Goal: Task Accomplishment & Management: Use online tool/utility

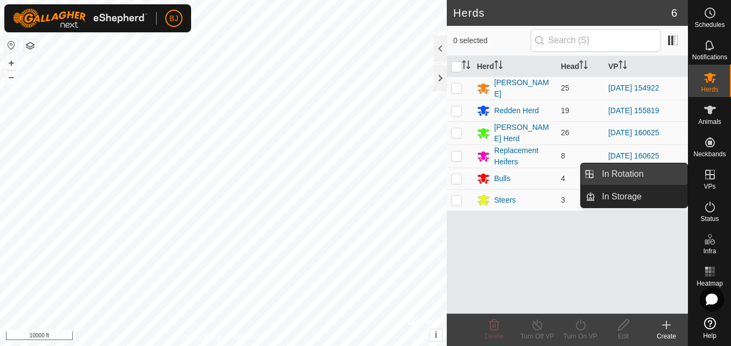
click at [676, 177] on link "In Rotation" at bounding box center [642, 174] width 92 height 22
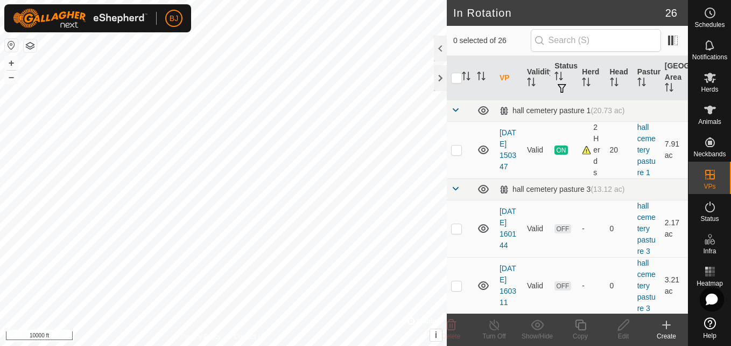
click at [665, 325] on icon at bounding box center [667, 325] width 8 height 0
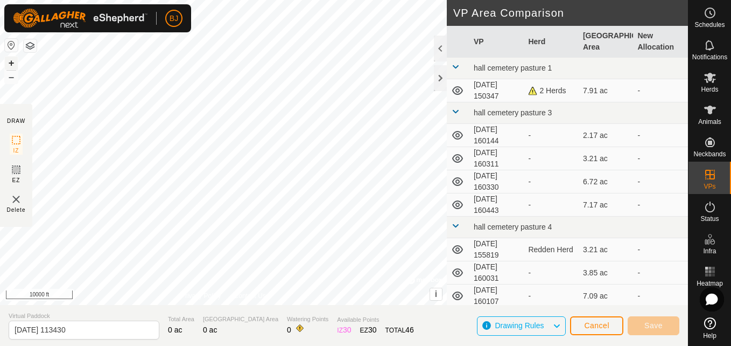
click at [11, 64] on button "+" at bounding box center [11, 63] width 13 height 13
click at [11, 62] on button "+" at bounding box center [11, 63] width 13 height 13
click at [15, 75] on button "–" at bounding box center [11, 77] width 13 height 13
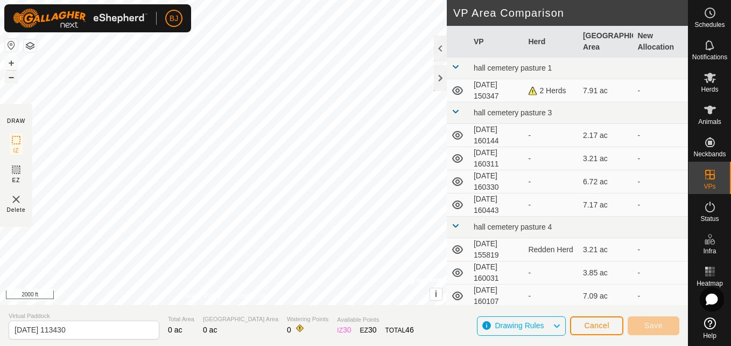
click at [15, 75] on button "–" at bounding box center [11, 77] width 13 height 13
click at [16, 59] on button "+" at bounding box center [11, 63] width 13 height 13
click at [15, 61] on button "+" at bounding box center [11, 63] width 13 height 13
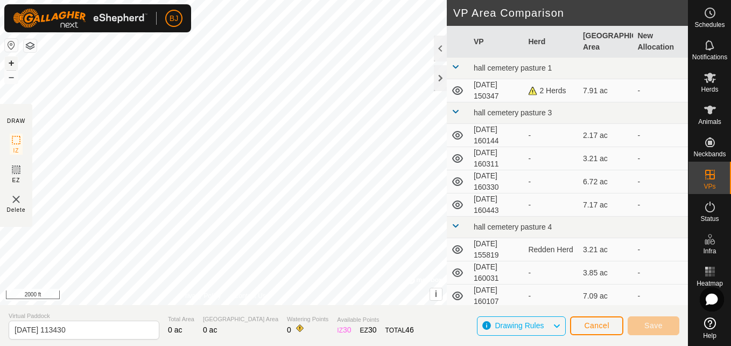
click at [15, 61] on button "+" at bounding box center [11, 63] width 13 height 13
click at [10, 65] on button "+" at bounding box center [11, 63] width 13 height 13
click at [10, 61] on button "+" at bounding box center [11, 63] width 13 height 13
click at [12, 64] on button "+" at bounding box center [11, 63] width 13 height 13
click at [13, 80] on button "–" at bounding box center [11, 77] width 13 height 13
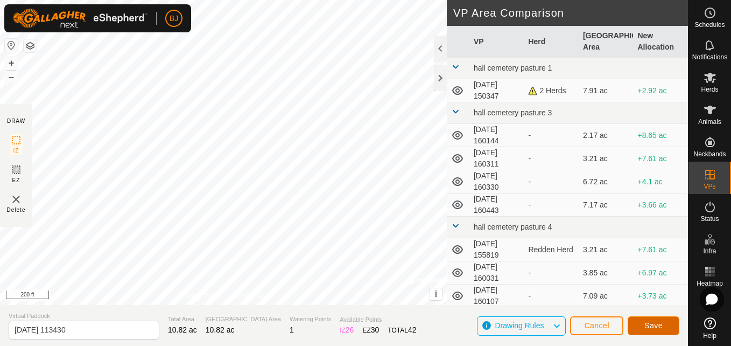
click at [640, 323] on button "Save" at bounding box center [654, 325] width 52 height 19
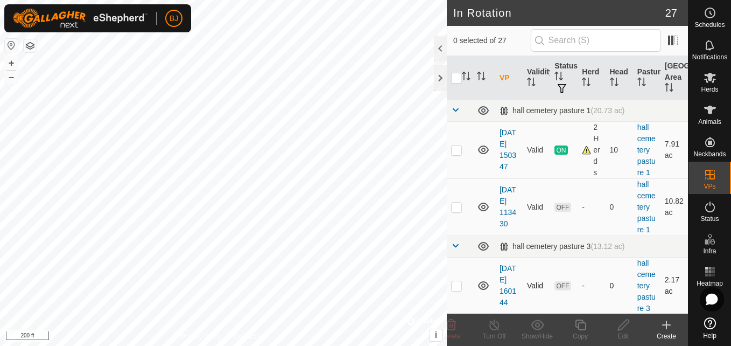
checkbox input "true"
